Goal: Task Accomplishment & Management: Complete application form

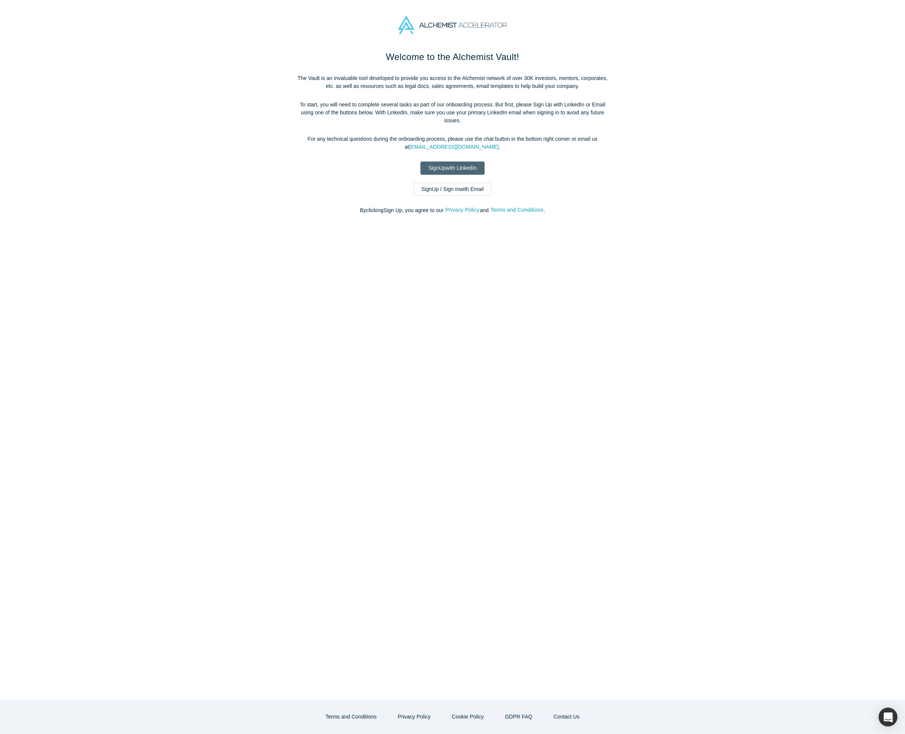
click at [441, 168] on link "Sign Up with LinkedIn" at bounding box center [452, 168] width 64 height 13
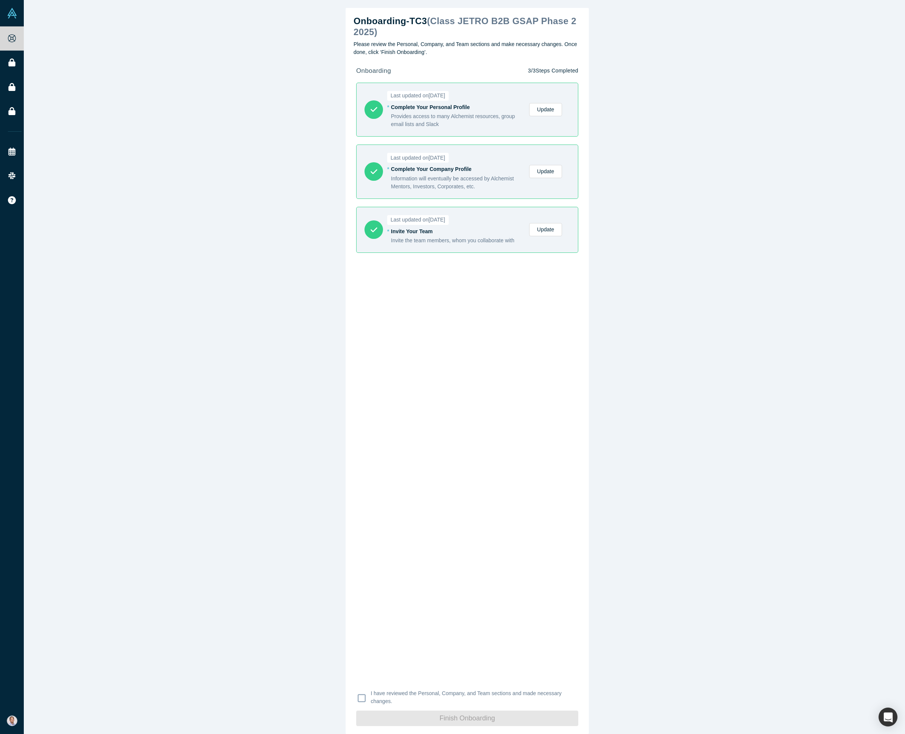
click at [649, 210] on div "Onboarding - TC3 ( Class JETRO B2B GSAP Phase 2 2025 ) Please review the Person…" at bounding box center [467, 370] width 887 height 740
click at [293, 226] on div "Onboarding - TC3 ( Class JETRO B2B GSAP Phase 2 2025 ) Please review the Person…" at bounding box center [467, 370] width 887 height 740
